Goal: Task Accomplishment & Management: Manage account settings

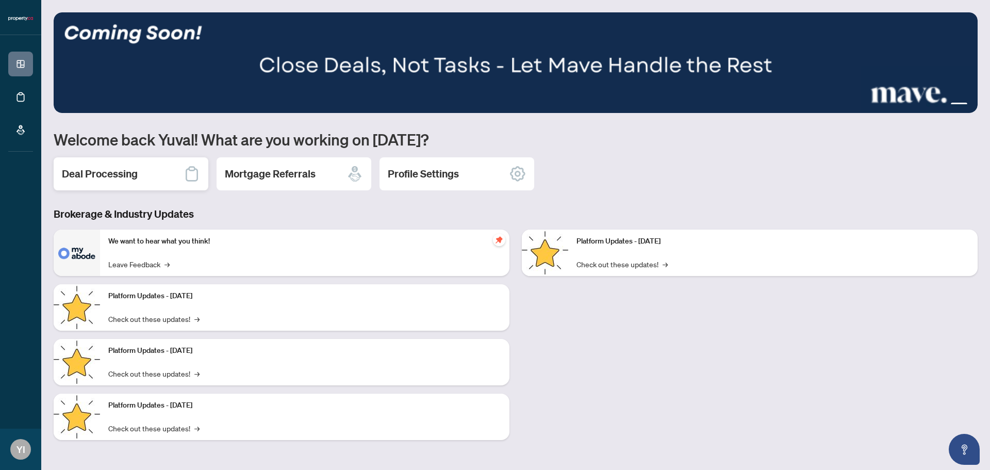
click at [156, 176] on div "Deal Processing" at bounding box center [131, 173] width 155 height 33
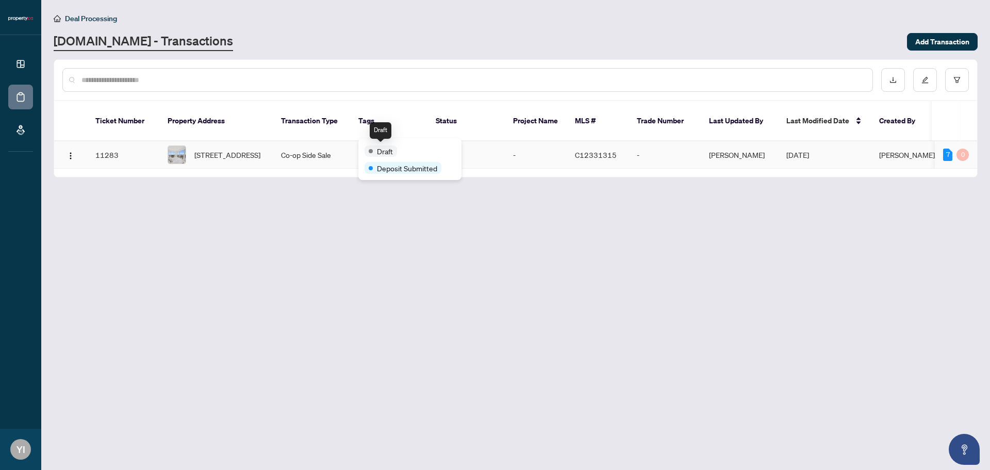
click at [613, 143] on td "C12331315" at bounding box center [597, 154] width 62 height 27
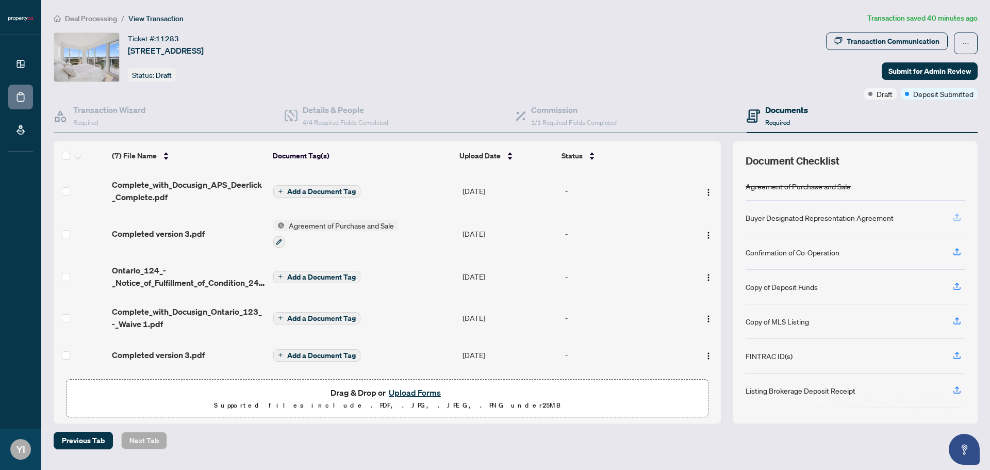
click at [954, 219] on icon "button" at bounding box center [956, 216] width 9 height 9
click at [951, 215] on button "button" at bounding box center [956, 218] width 16 height 18
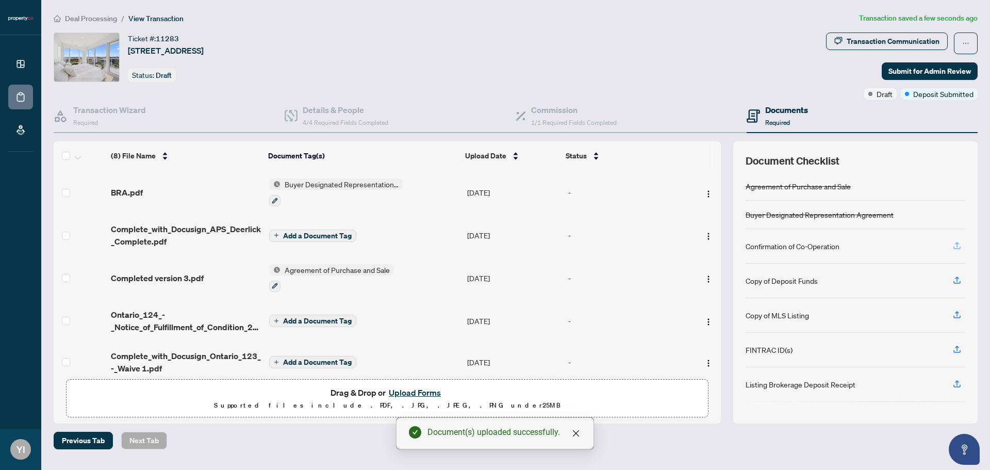
click at [955, 246] on icon "button" at bounding box center [956, 245] width 9 height 9
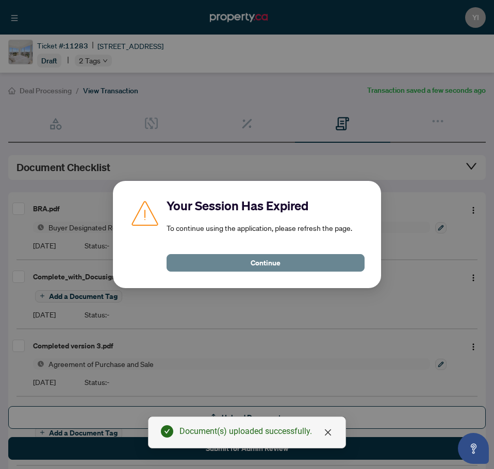
click at [282, 265] on button "Continue" at bounding box center [265, 263] width 198 height 18
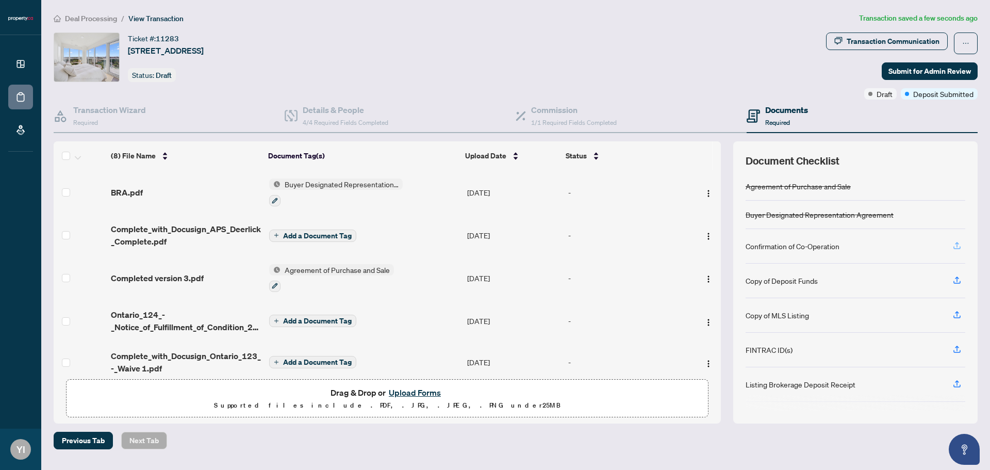
click at [493, 244] on icon "button" at bounding box center [957, 244] width 4 height 5
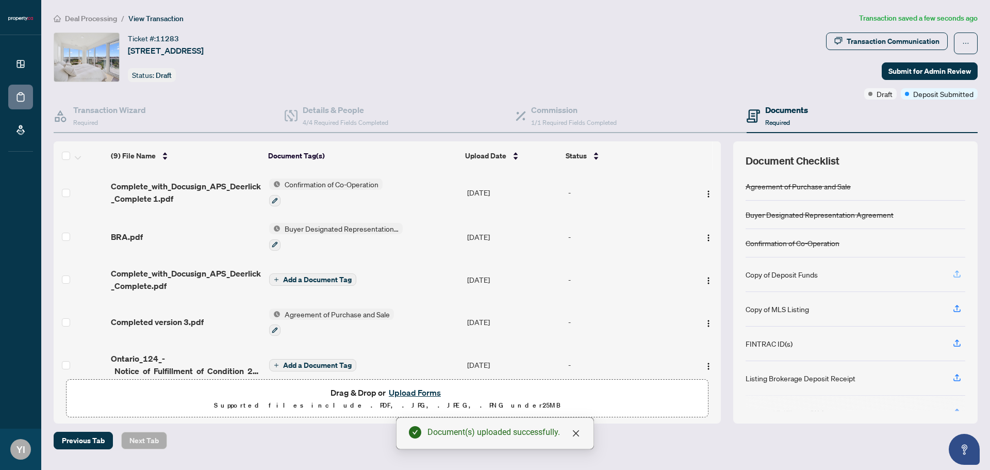
click at [493, 274] on icon "button" at bounding box center [956, 273] width 9 height 9
click at [493, 273] on icon "button" at bounding box center [956, 273] width 9 height 9
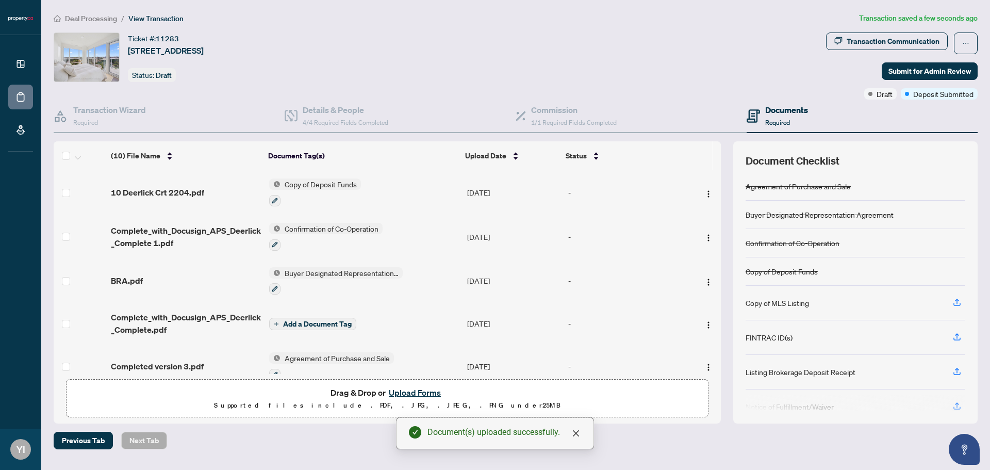
click at [493, 270] on div "Copy of Deposit Funds" at bounding box center [855, 271] width 220 height 28
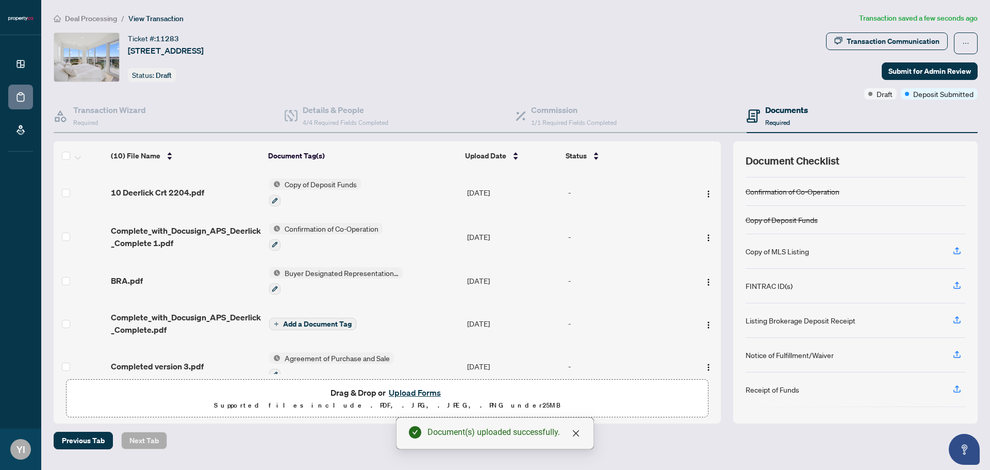
scroll to position [86, 0]
click at [493, 288] on icon "button" at bounding box center [956, 285] width 9 height 9
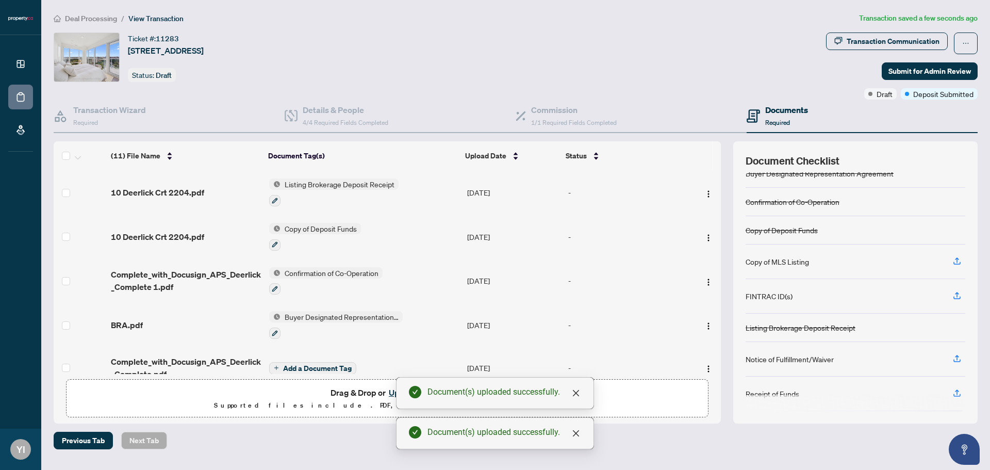
scroll to position [79, 0]
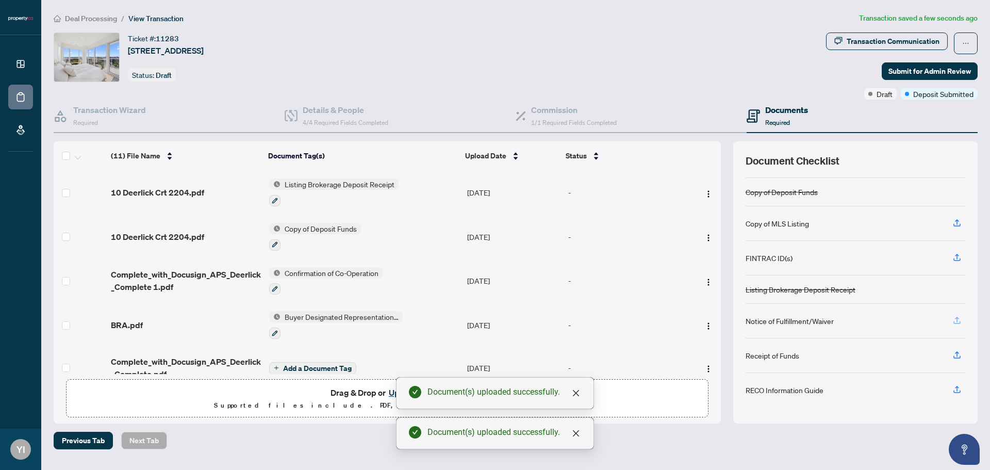
click at [493, 321] on icon "button" at bounding box center [956, 319] width 9 height 9
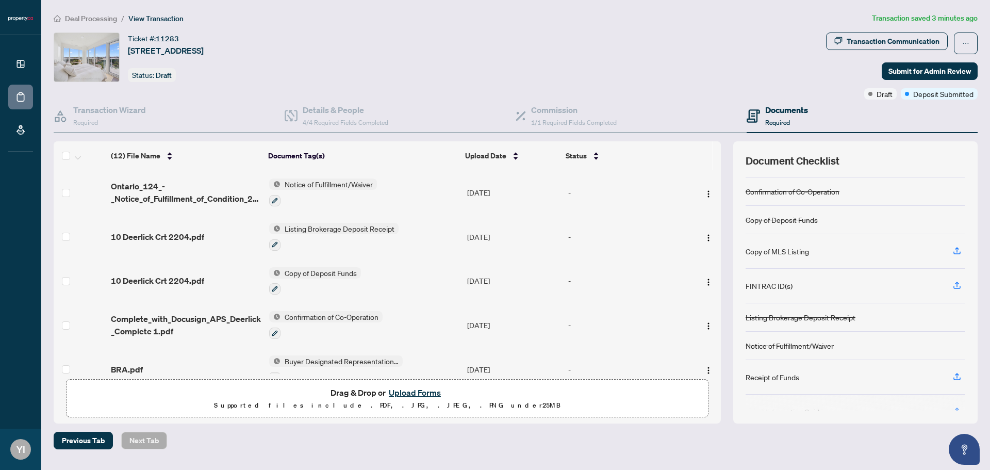
scroll to position [73, 0]
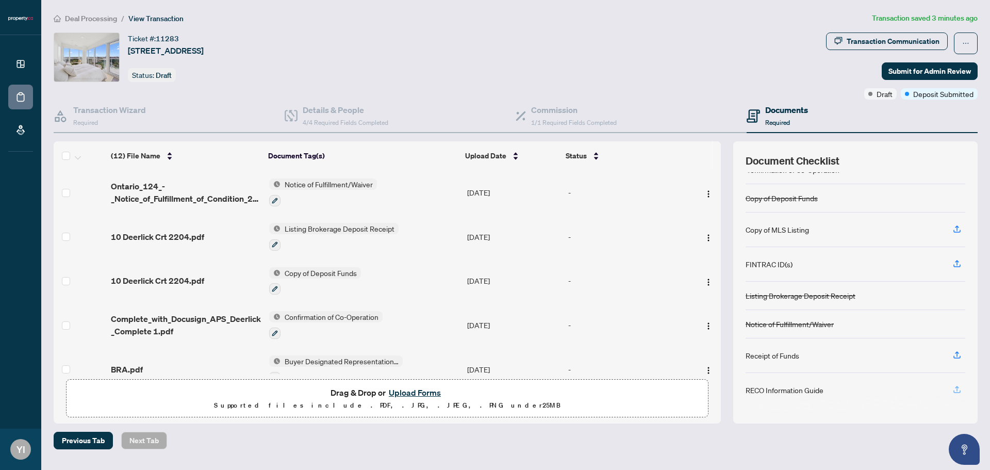
click at [493, 385] on icon "button" at bounding box center [956, 389] width 9 height 9
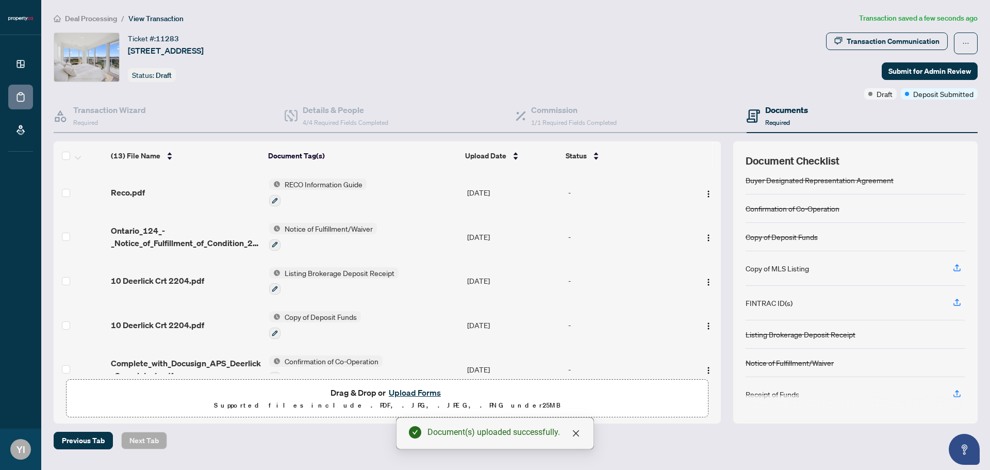
scroll to position [67, 0]
click at [493, 431] on icon "close" at bounding box center [576, 433] width 6 height 6
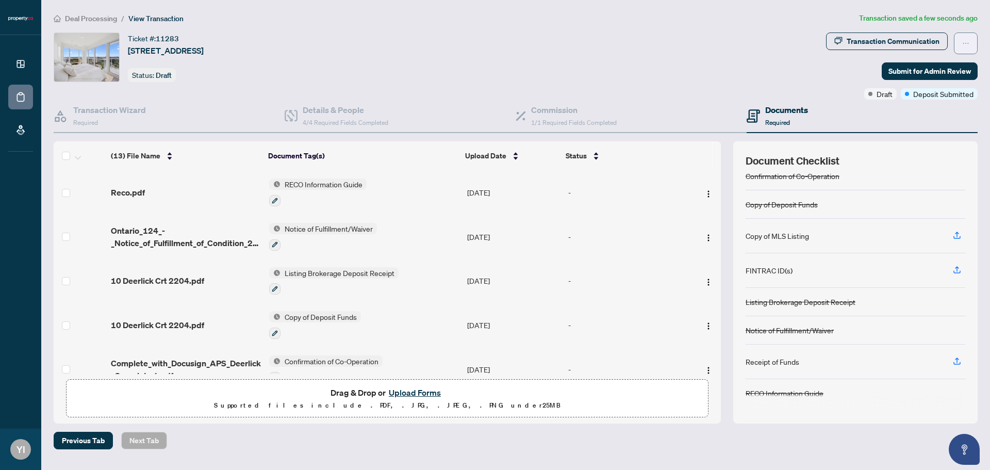
click at [493, 39] on span "button" at bounding box center [965, 43] width 7 height 16
click at [493, 196] on img "button" at bounding box center [708, 194] width 8 height 8
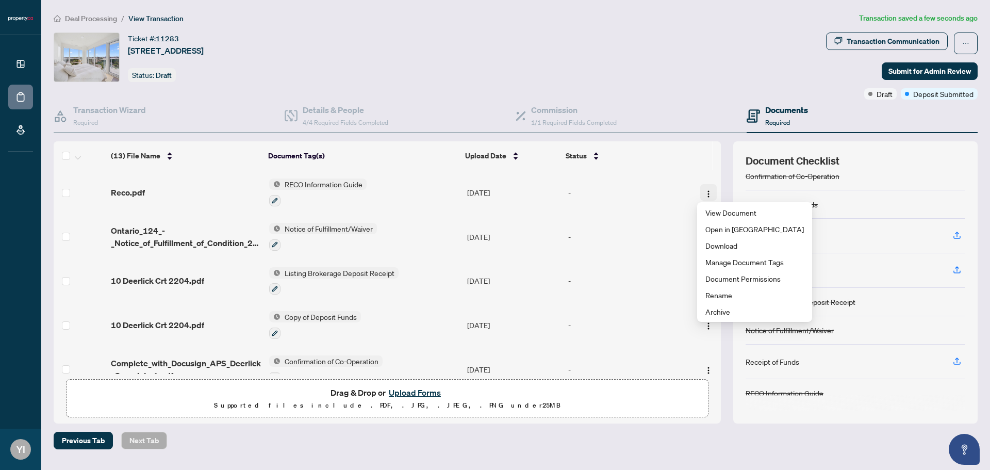
click at [493, 194] on img "button" at bounding box center [708, 194] width 8 height 8
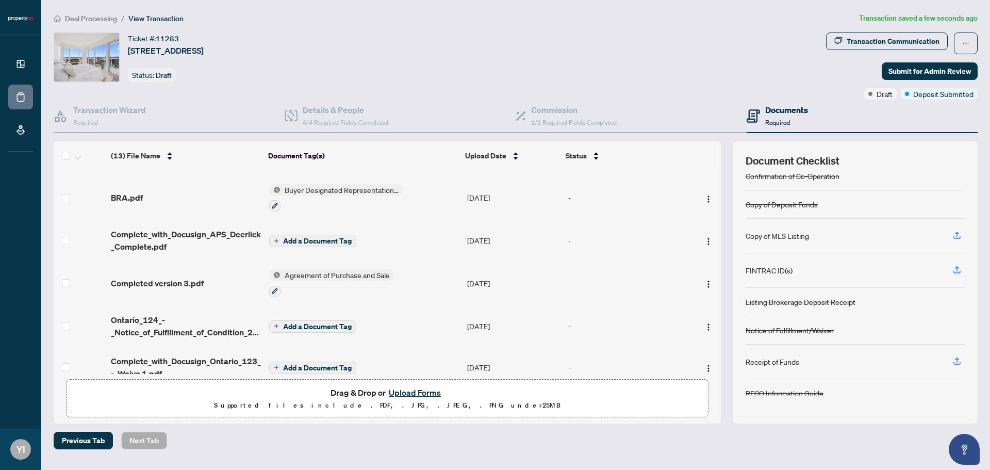
scroll to position [335, 0]
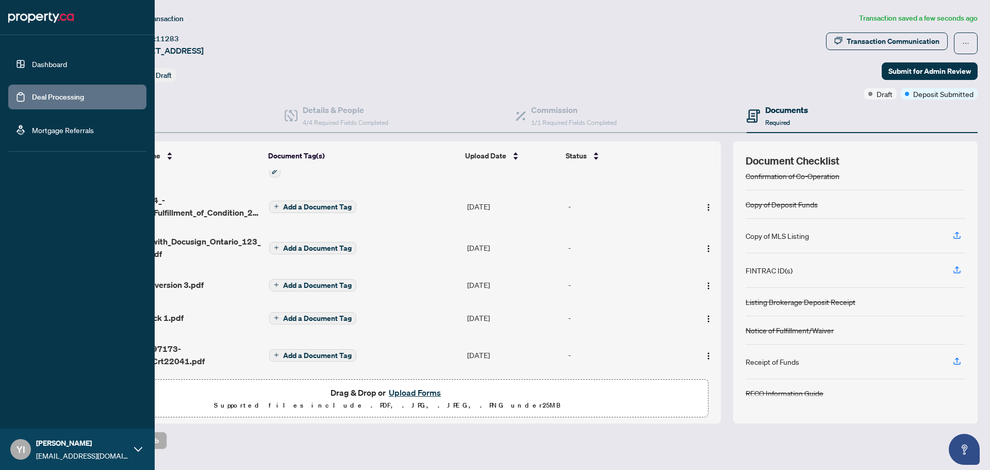
click at [32, 69] on link "Dashboard" at bounding box center [49, 63] width 35 height 9
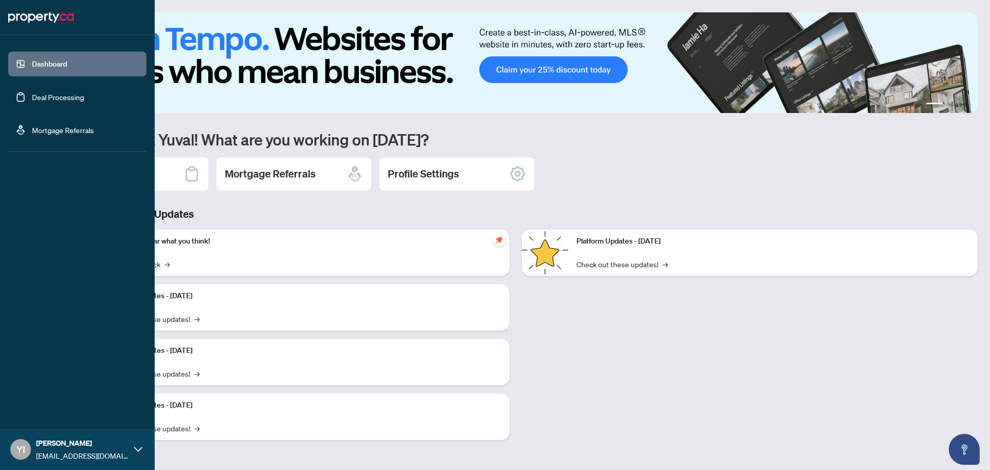
click at [32, 130] on link "Mortgage Referrals" at bounding box center [63, 129] width 62 height 9
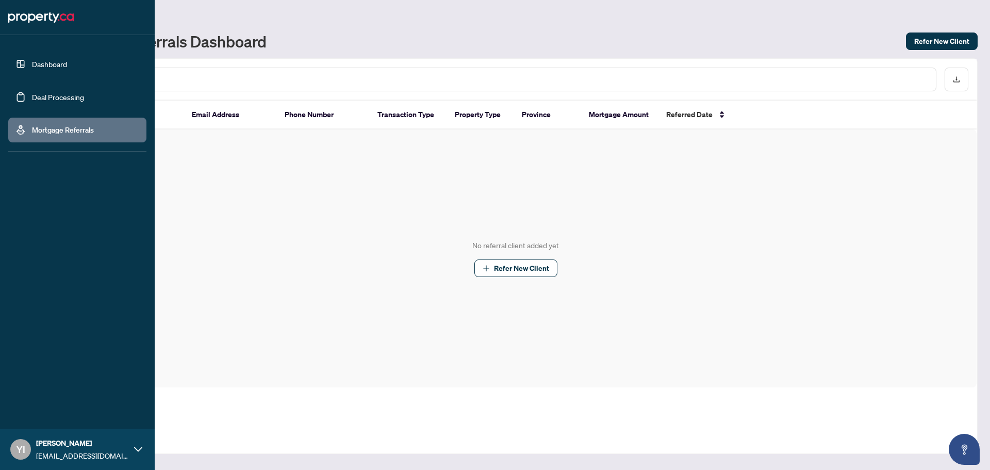
click at [67, 92] on link "Deal Processing" at bounding box center [58, 96] width 52 height 9
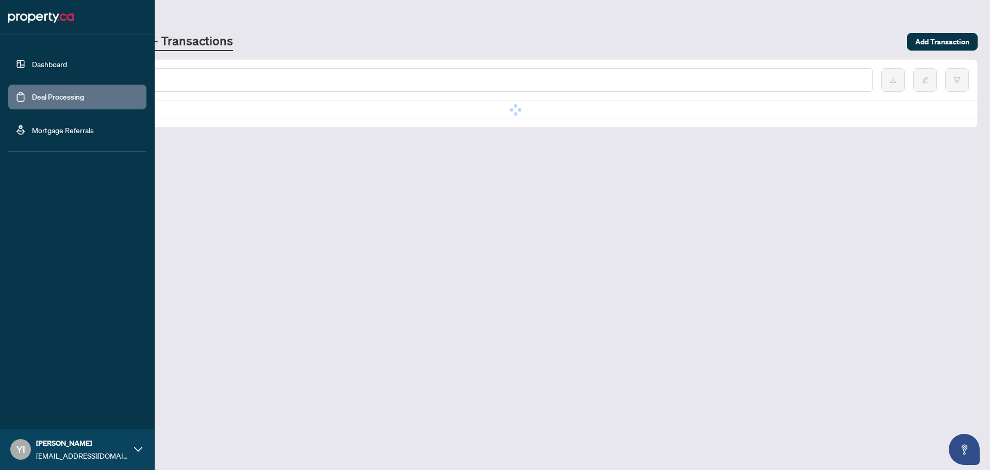
click at [67, 59] on link "Dashboard" at bounding box center [49, 63] width 35 height 9
